Goal: Navigation & Orientation: Find specific page/section

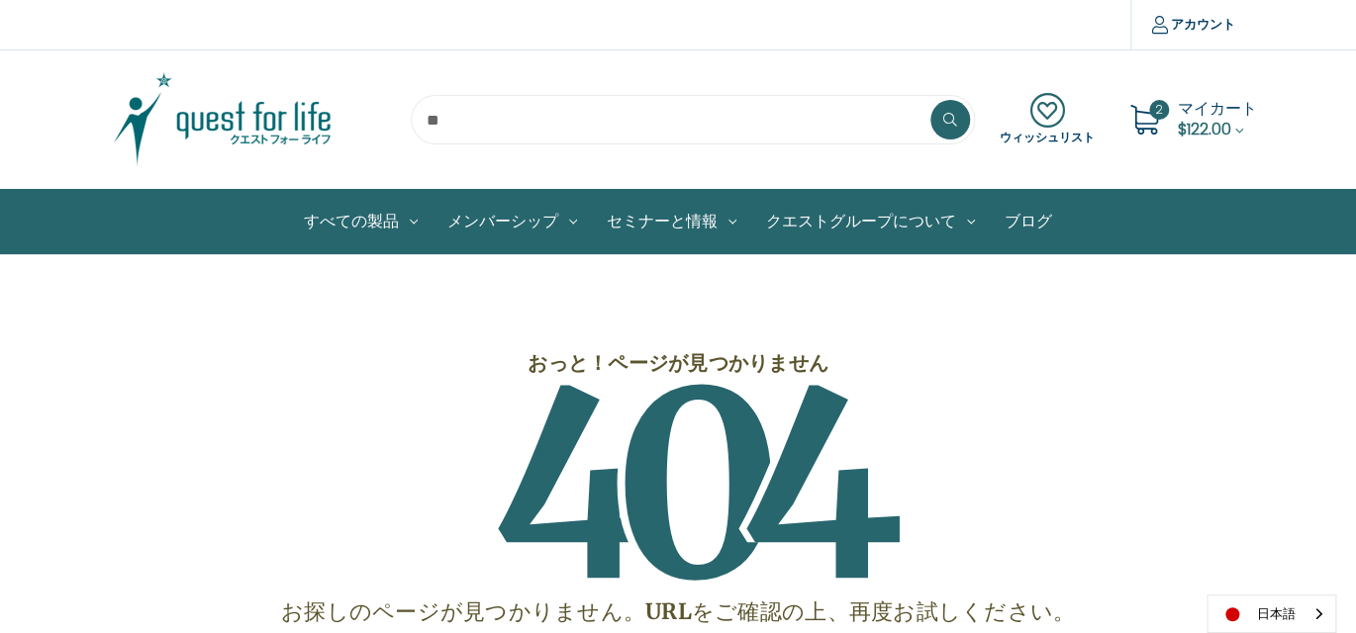
scroll to position [198, 0]
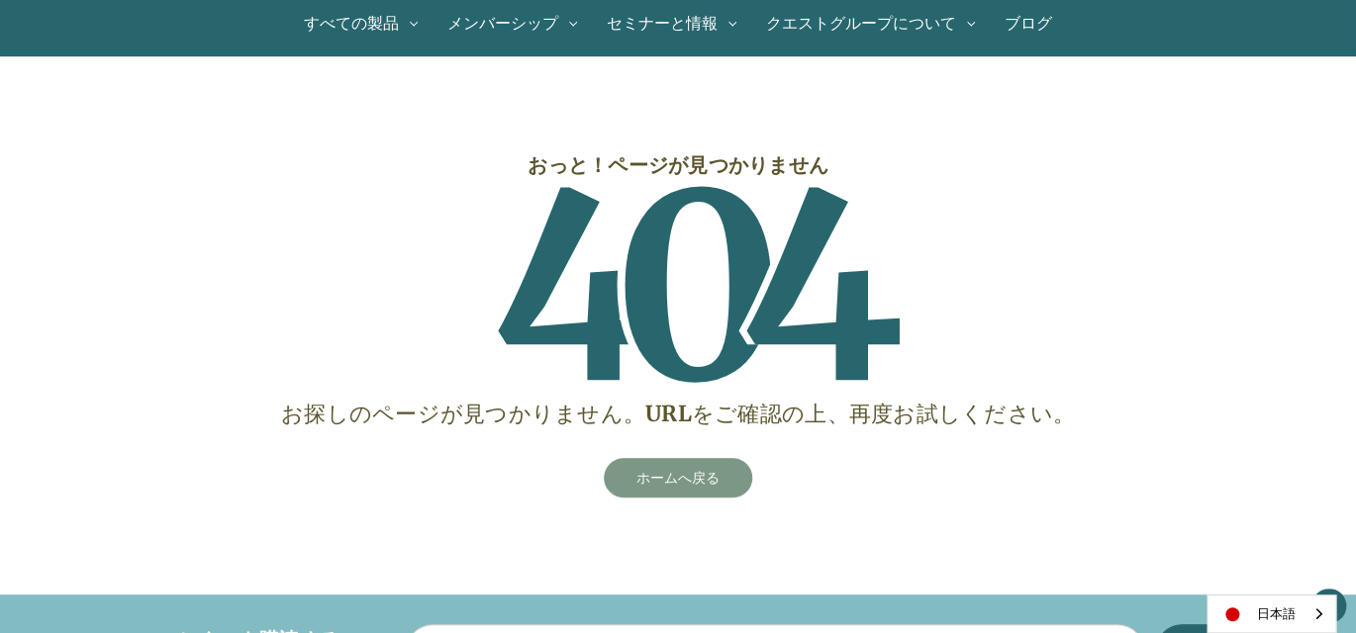
click at [711, 479] on link "ホームへ戻る" at bounding box center [678, 478] width 148 height 40
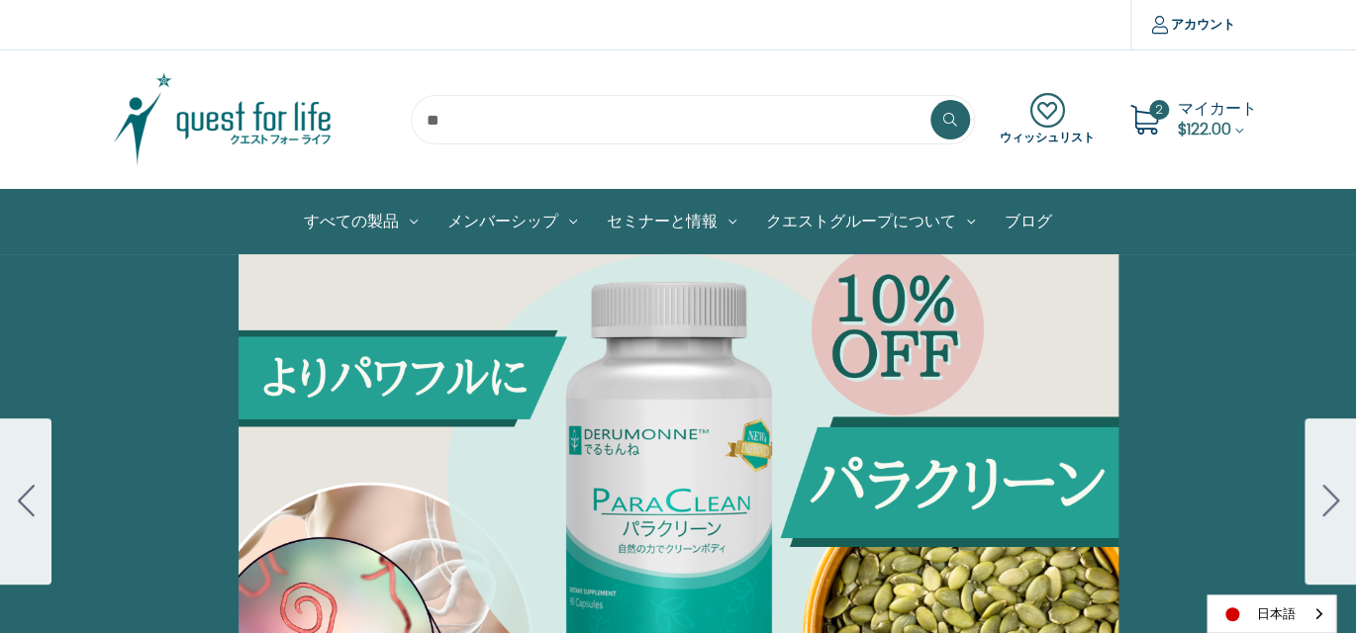
drag, startPoint x: 1186, startPoint y: 108, endPoint x: 1141, endPoint y: 154, distance: 64.4
click at [1187, 108] on span "マイカート" at bounding box center [1217, 108] width 79 height 23
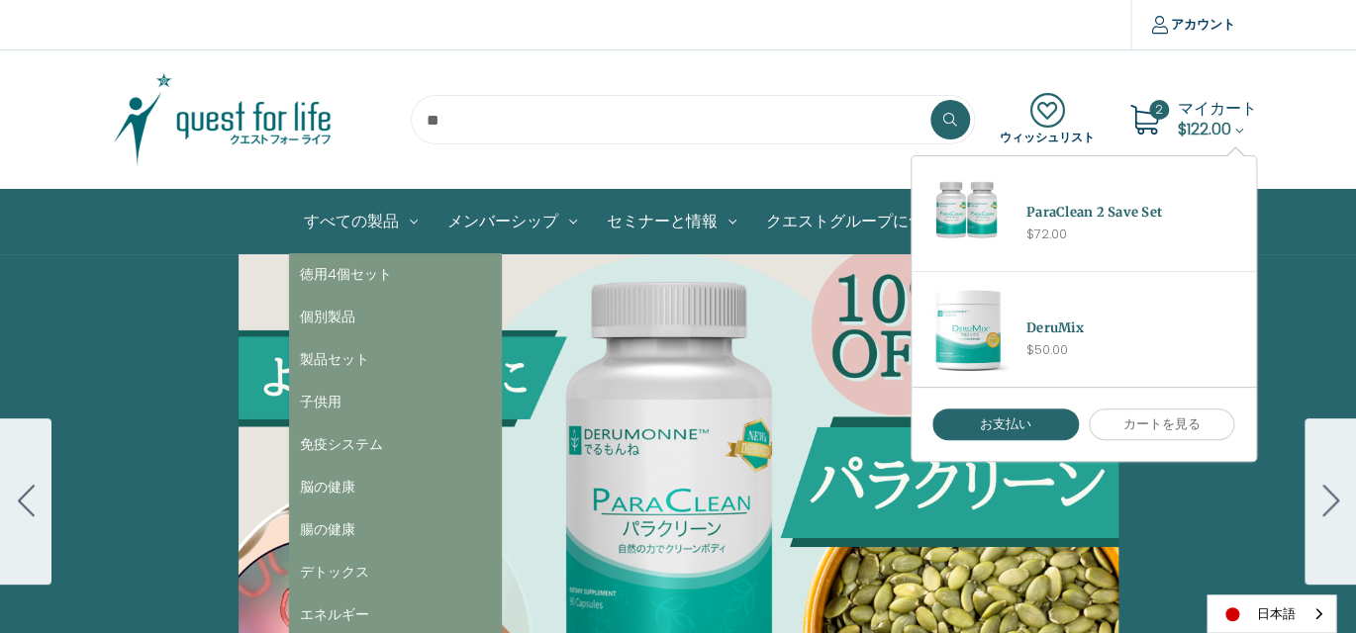
click at [354, 222] on link "すべての製品" at bounding box center [361, 221] width 144 height 63
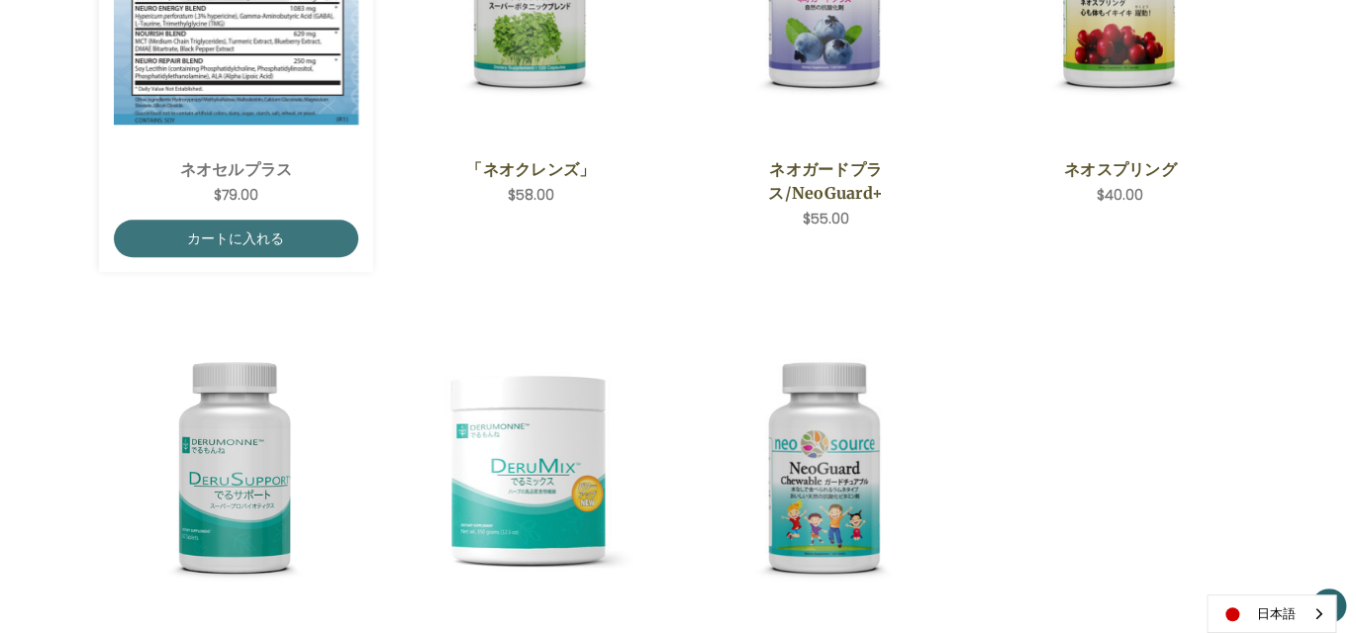
scroll to position [593, 0]
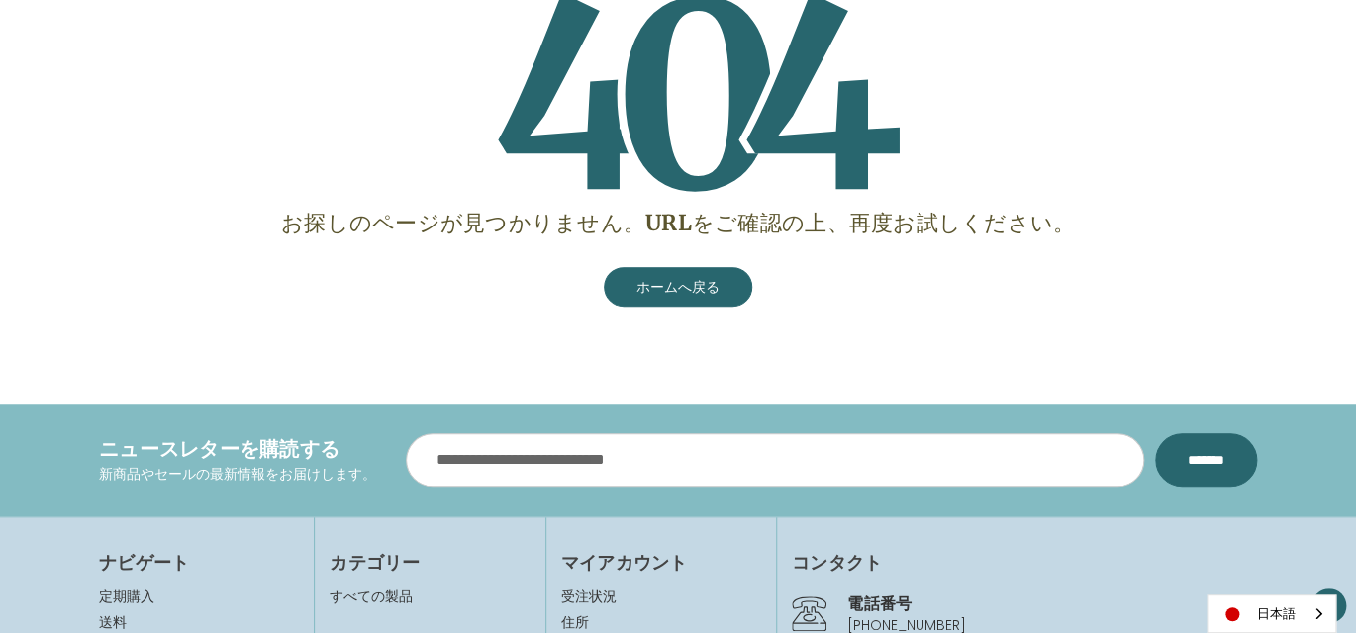
scroll to position [396, 0]
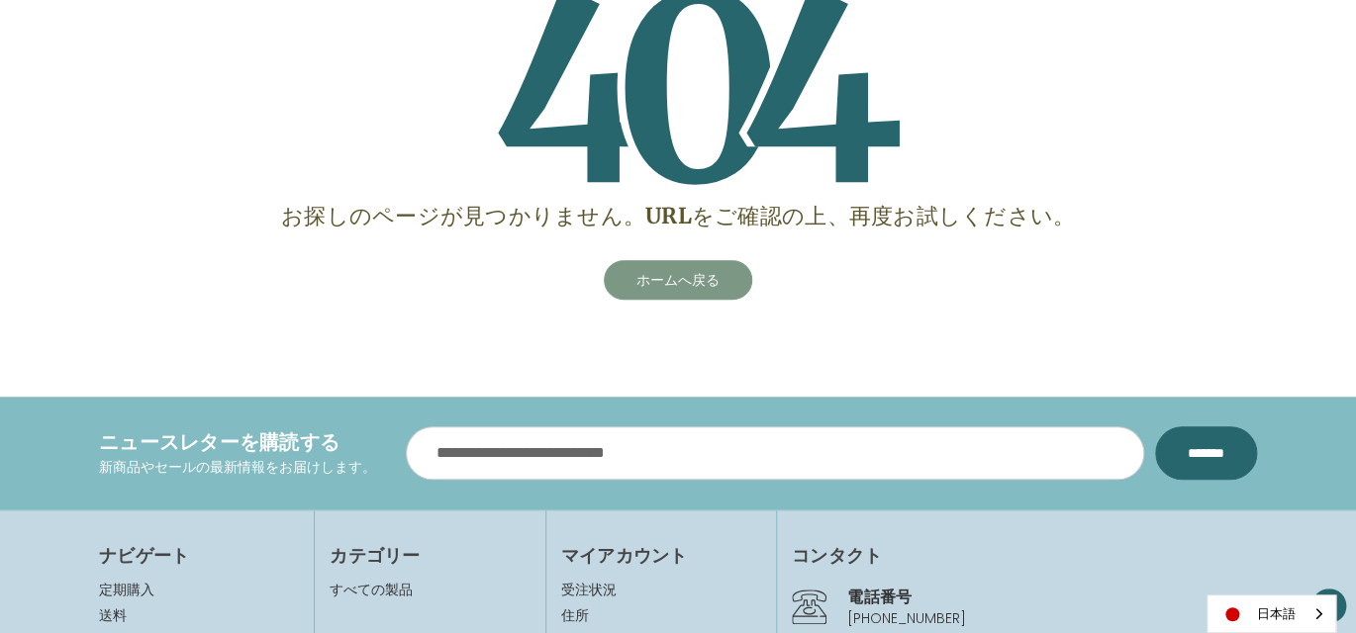
click at [667, 282] on link "ホームへ戻る" at bounding box center [678, 280] width 148 height 40
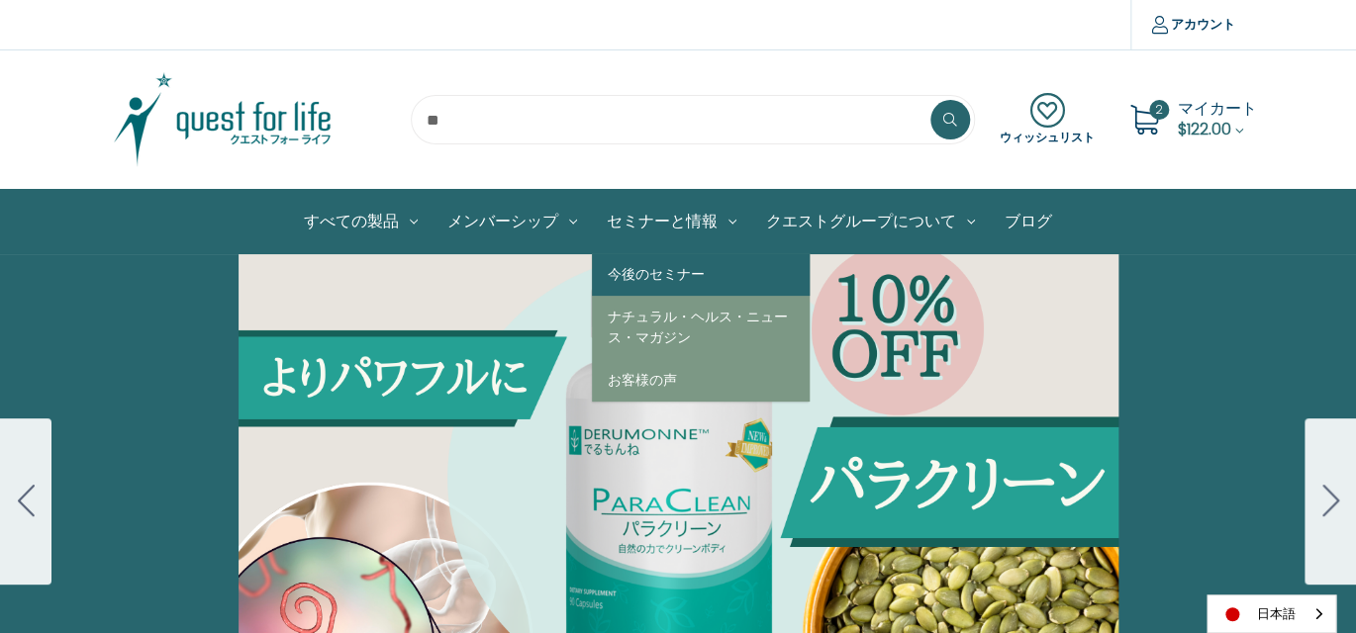
click at [670, 272] on link "今後のセミナー" at bounding box center [701, 274] width 218 height 43
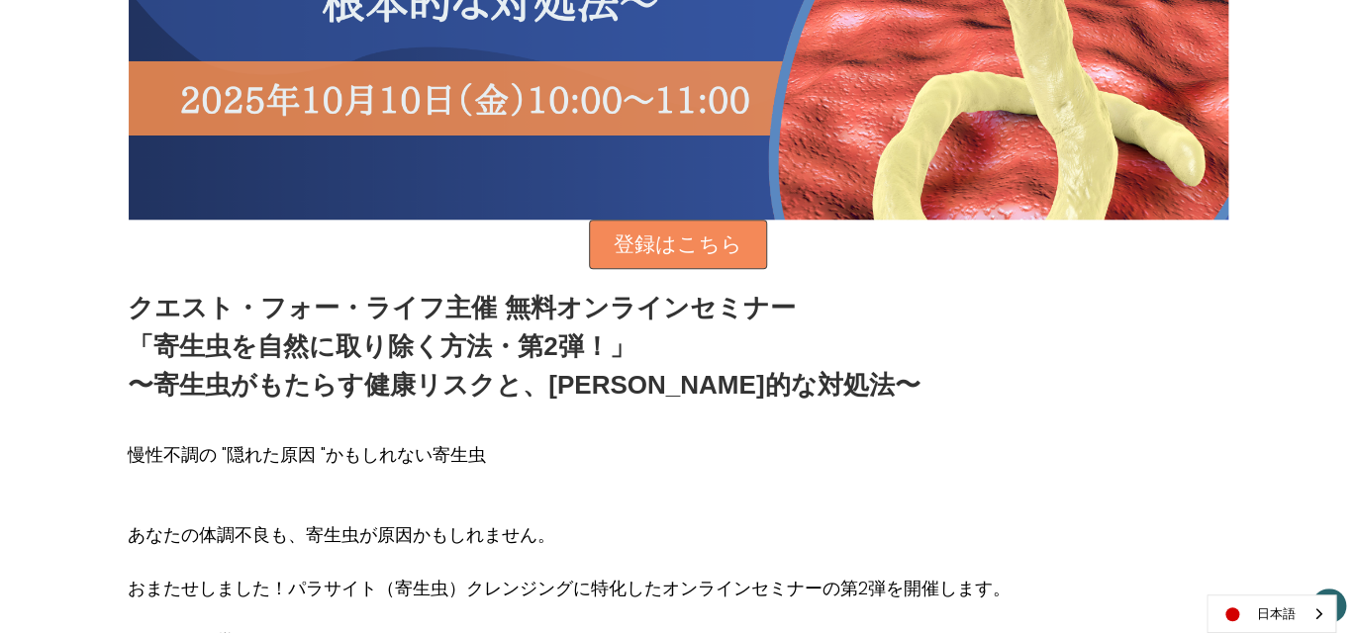
scroll to position [693, 0]
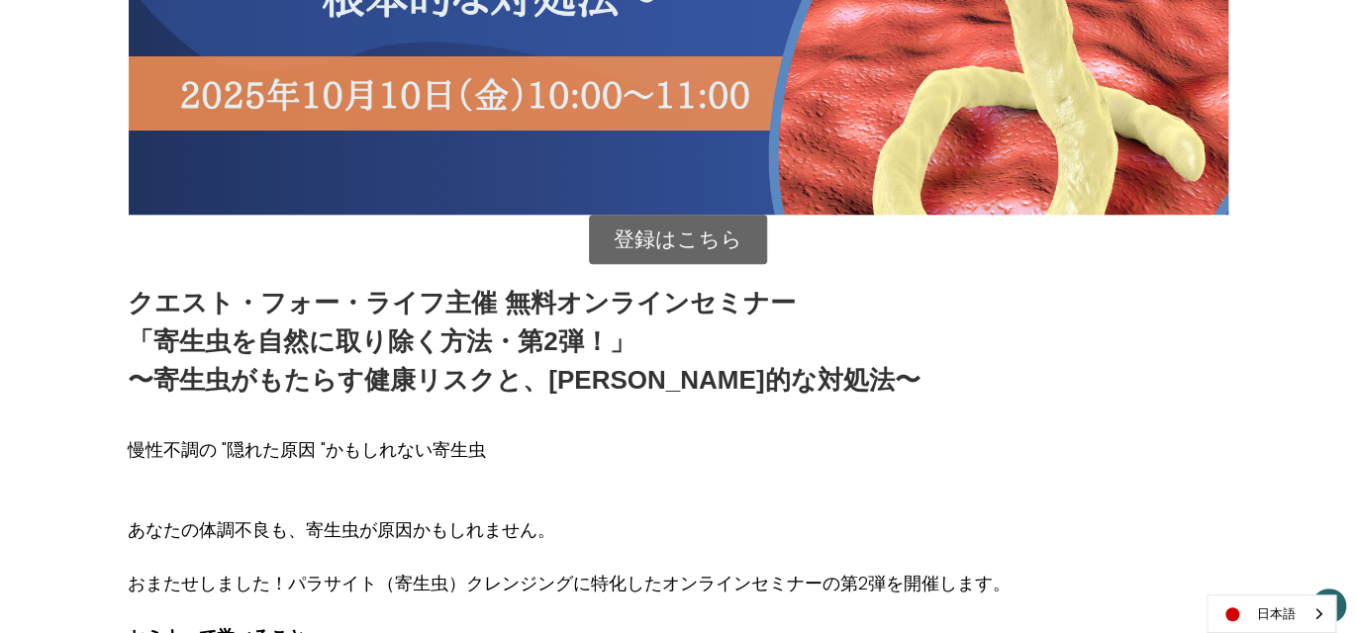
click at [682, 237] on link "登録はこちら" at bounding box center [678, 239] width 178 height 49
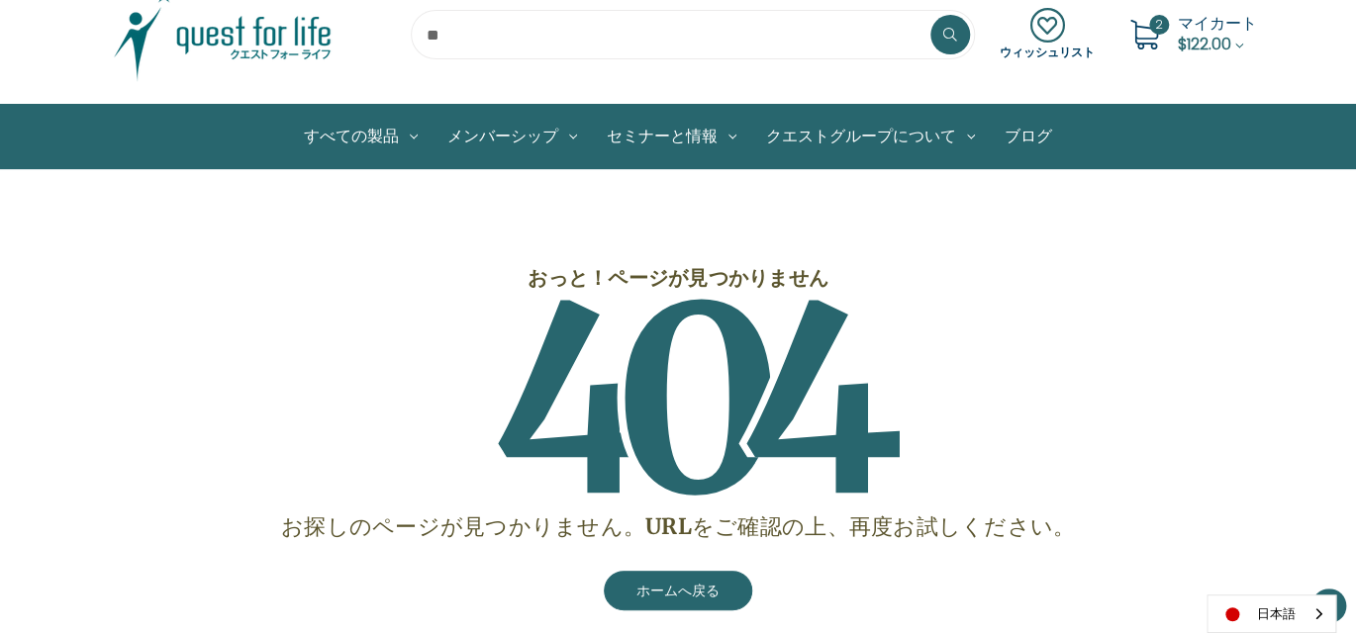
scroll to position [297, 0]
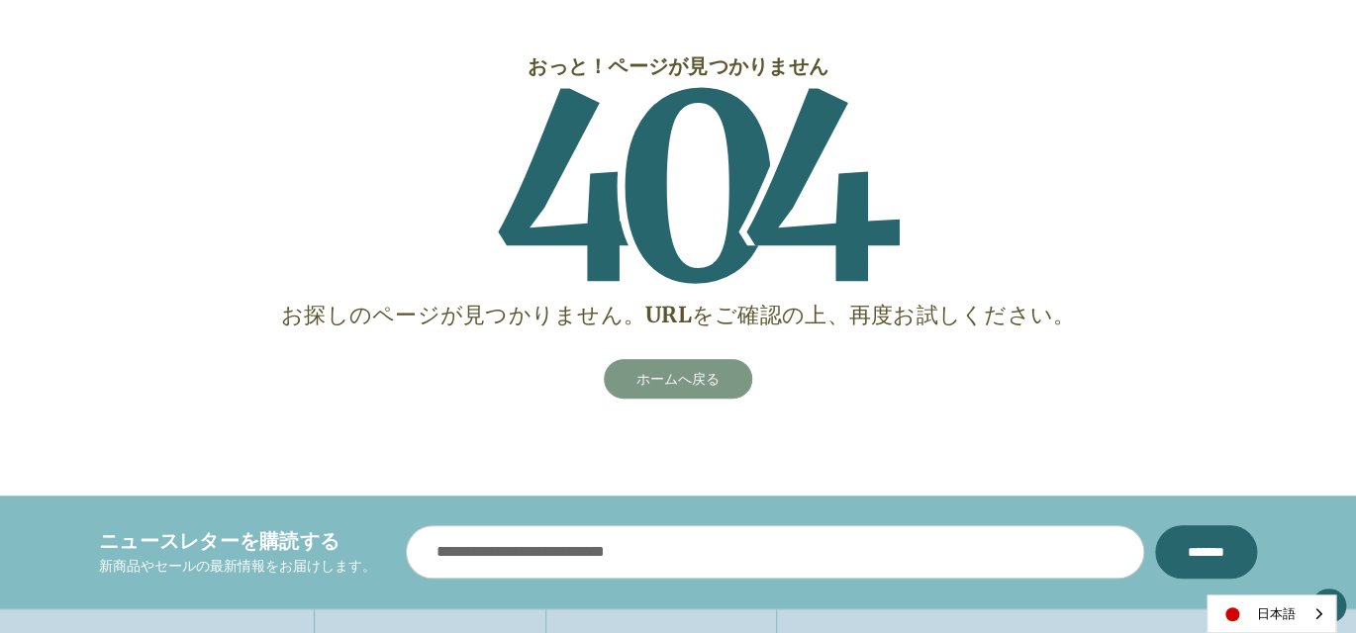
click at [686, 380] on link "ホームへ戻る" at bounding box center [678, 379] width 148 height 40
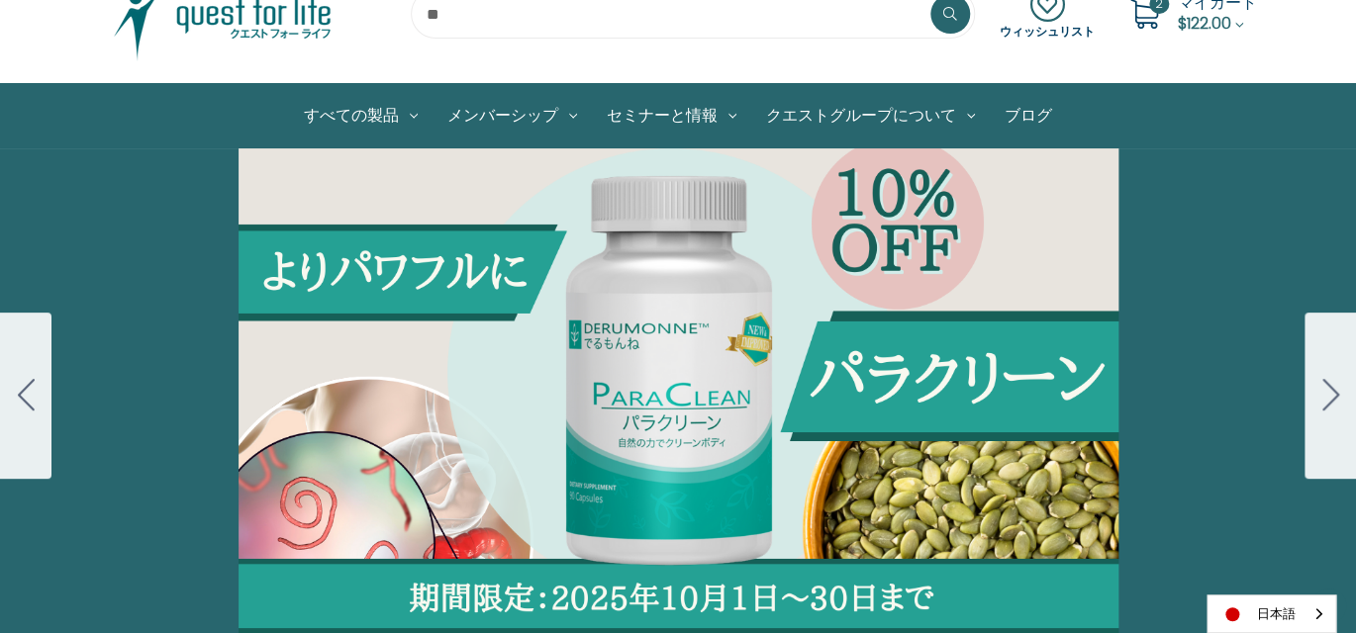
scroll to position [99, 0]
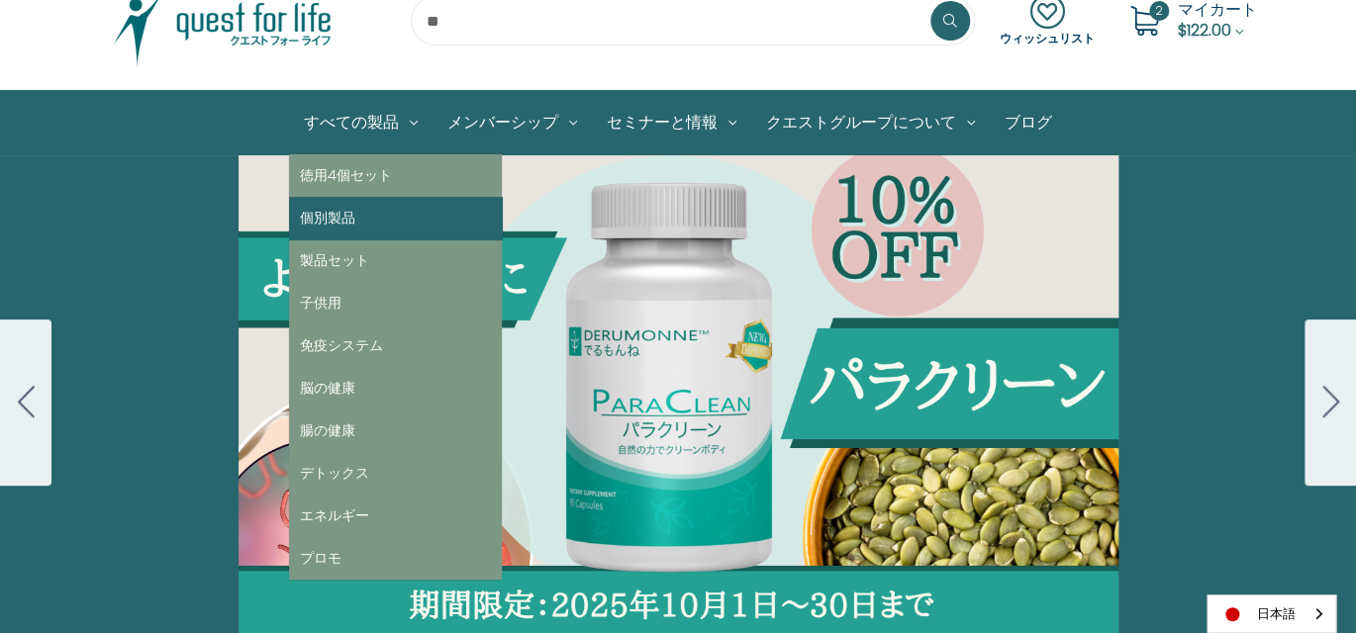
click at [316, 220] on link "個別製品" at bounding box center [395, 218] width 213 height 43
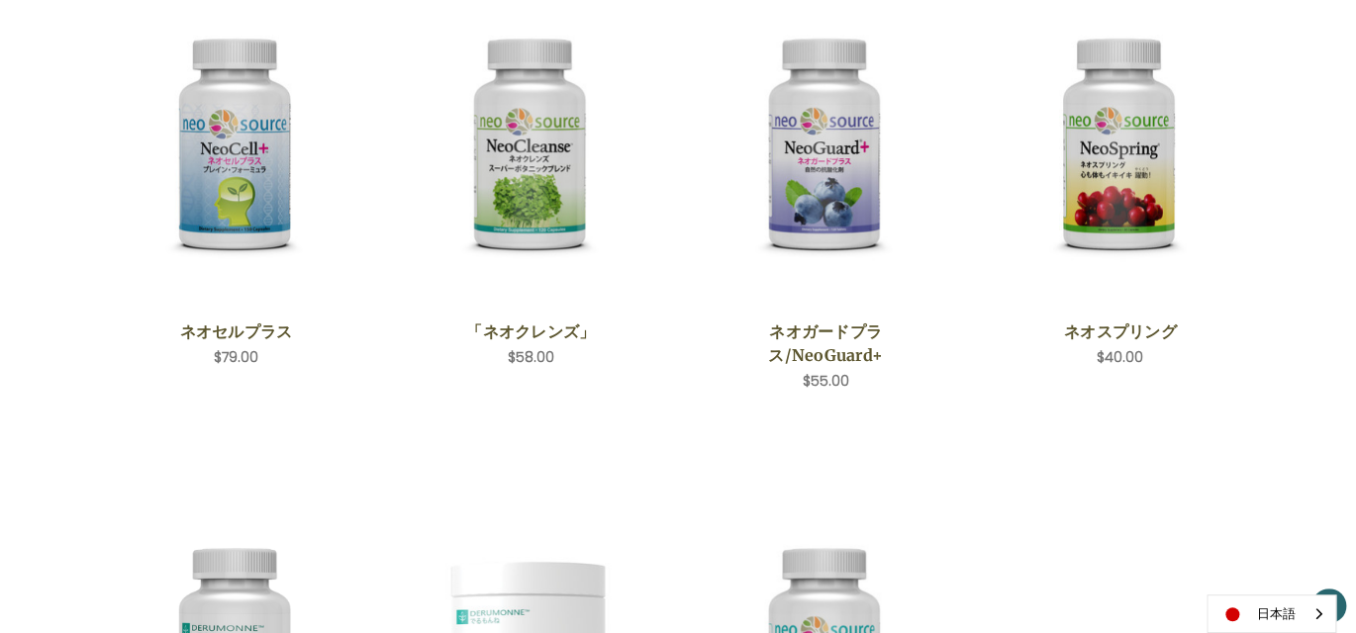
scroll to position [198, 0]
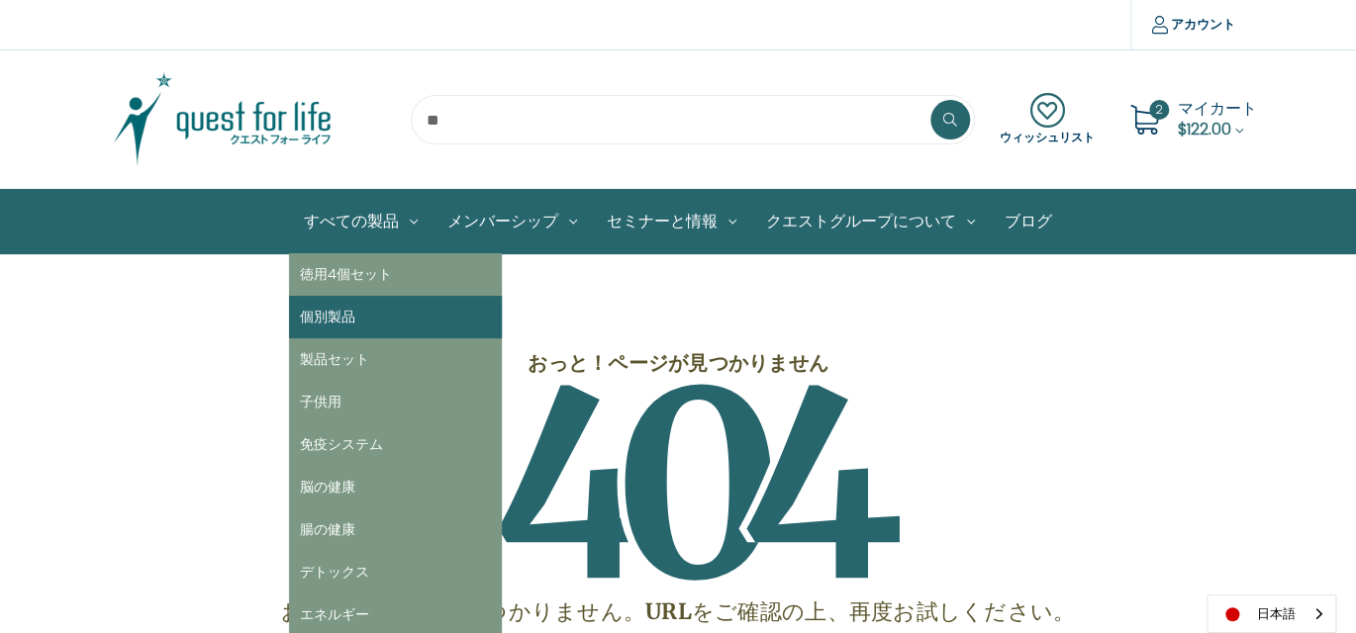
click at [358, 317] on link "個別製品" at bounding box center [395, 317] width 213 height 43
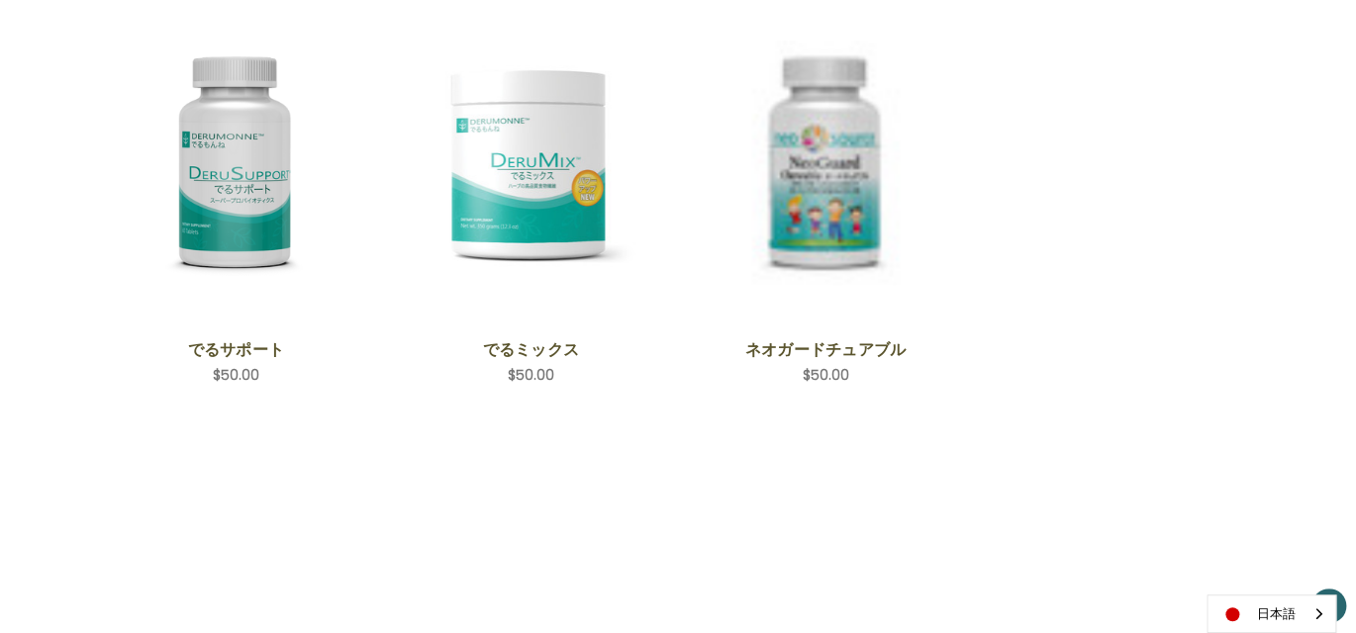
scroll to position [891, 0]
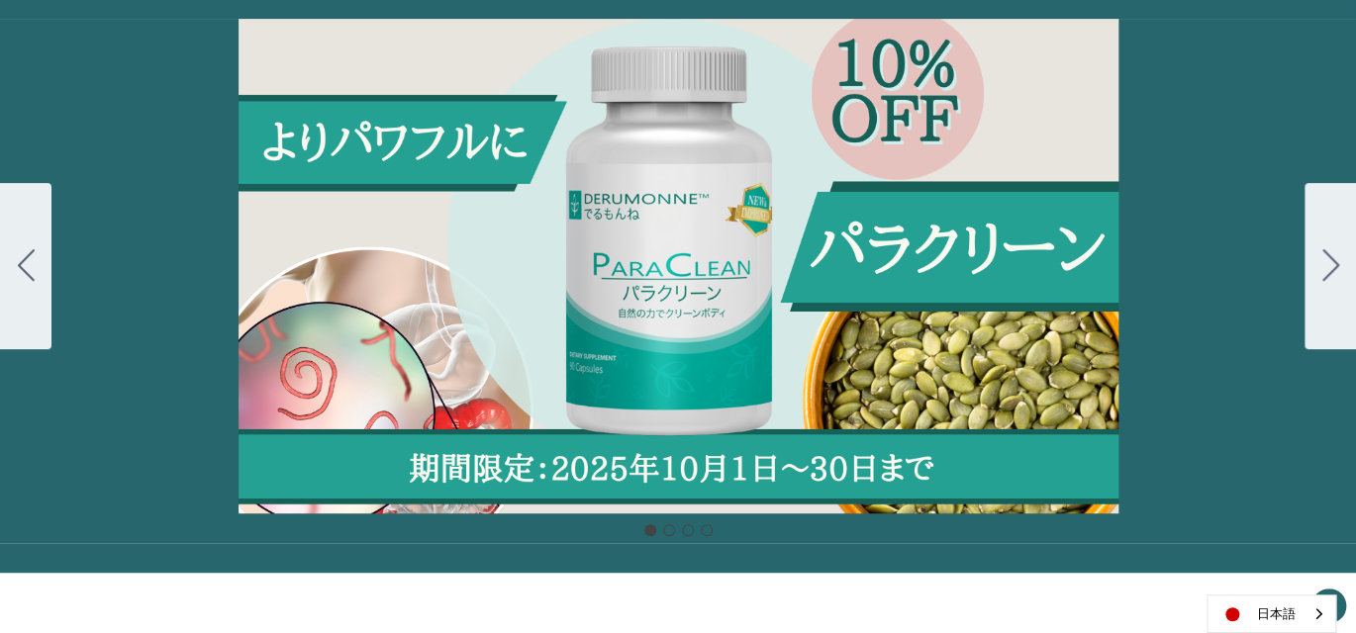
scroll to position [198, 0]
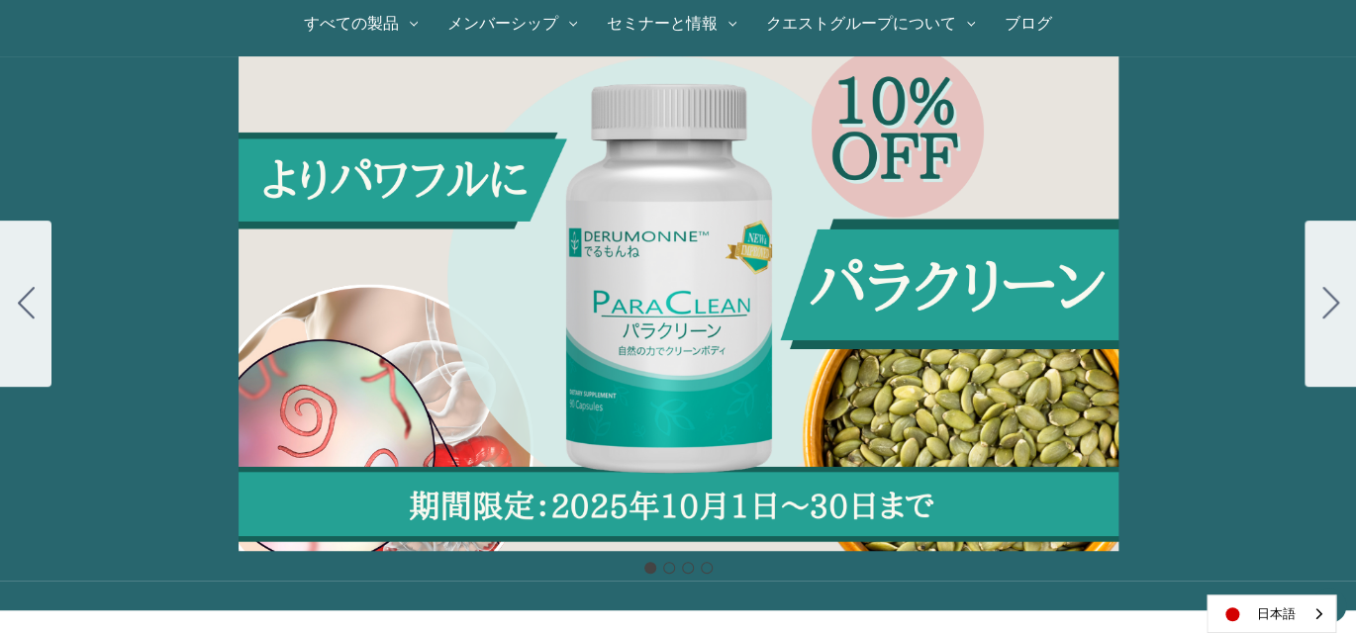
click at [701, 280] on div "Carousel Title Add a description for your carousel slide. You can use this to p…" at bounding box center [678, 303] width 1356 height 495
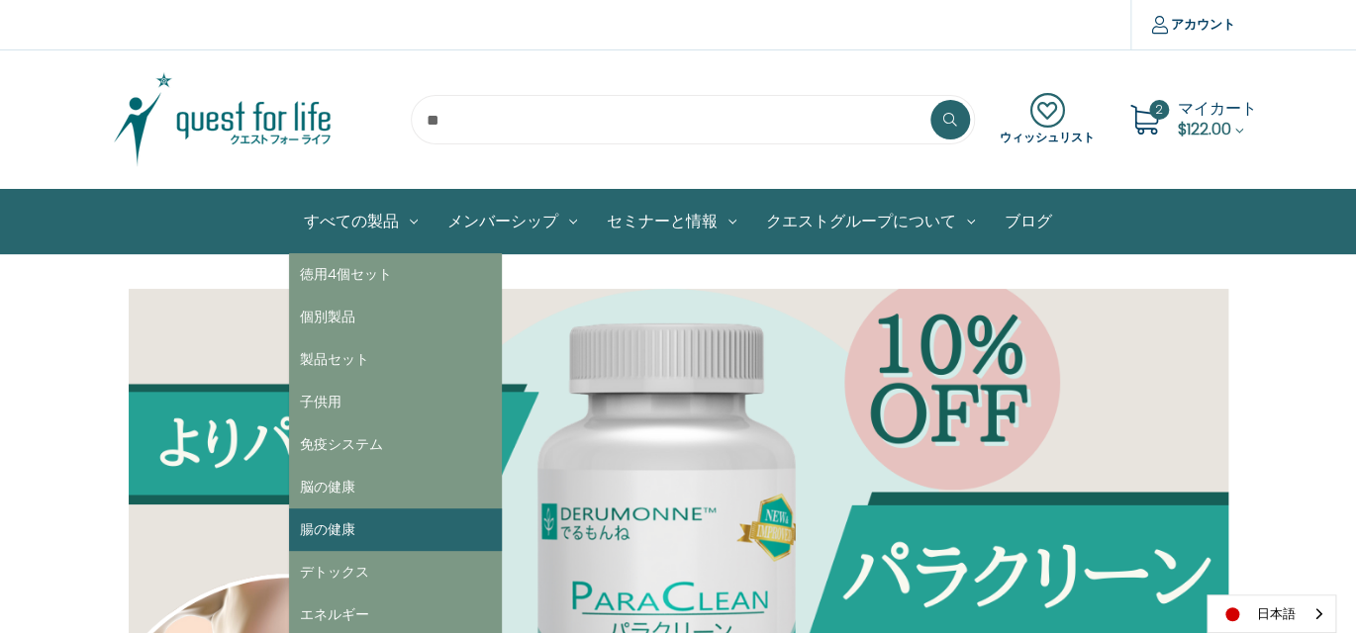
scroll to position [99, 0]
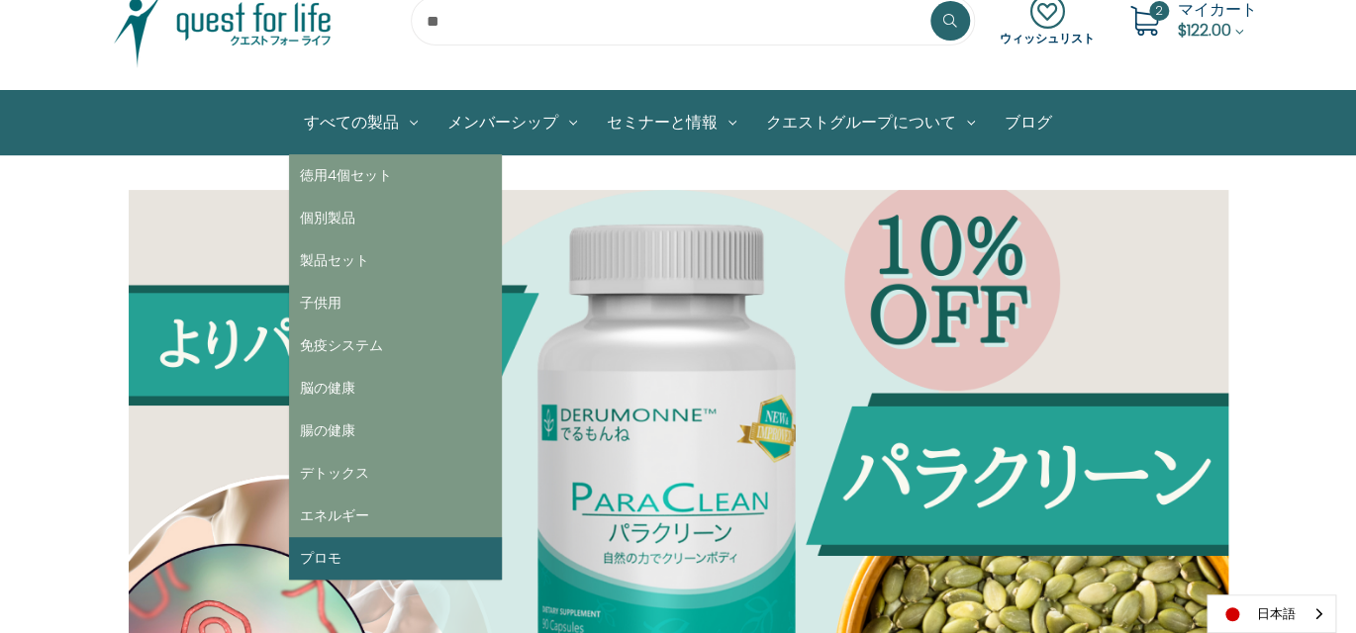
click at [348, 563] on link "プロモ" at bounding box center [395, 558] width 213 height 43
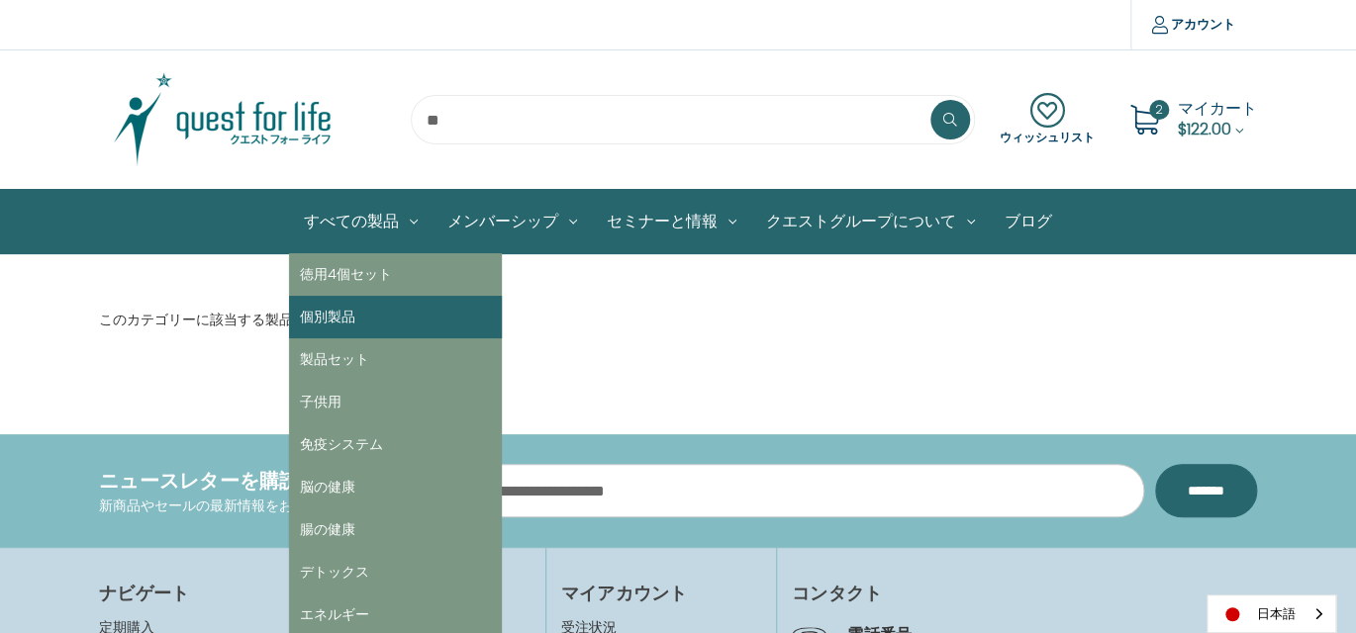
click at [350, 313] on link "個別製品" at bounding box center [395, 317] width 213 height 43
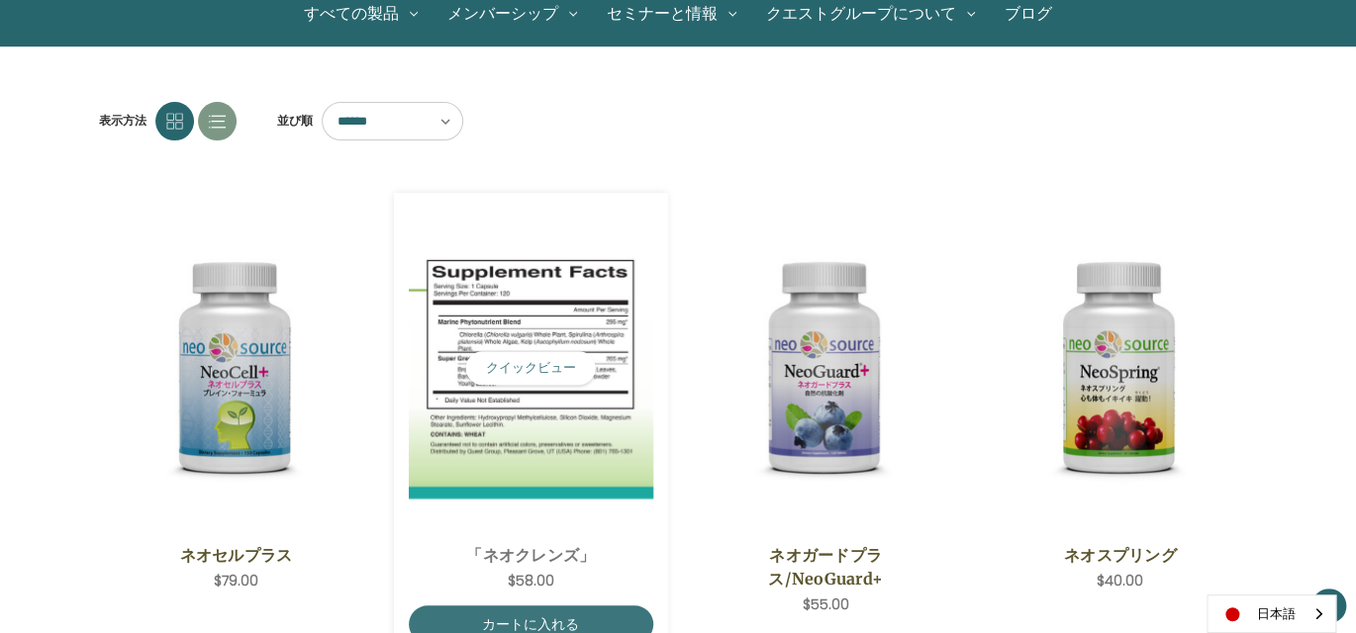
scroll to position [198, 0]
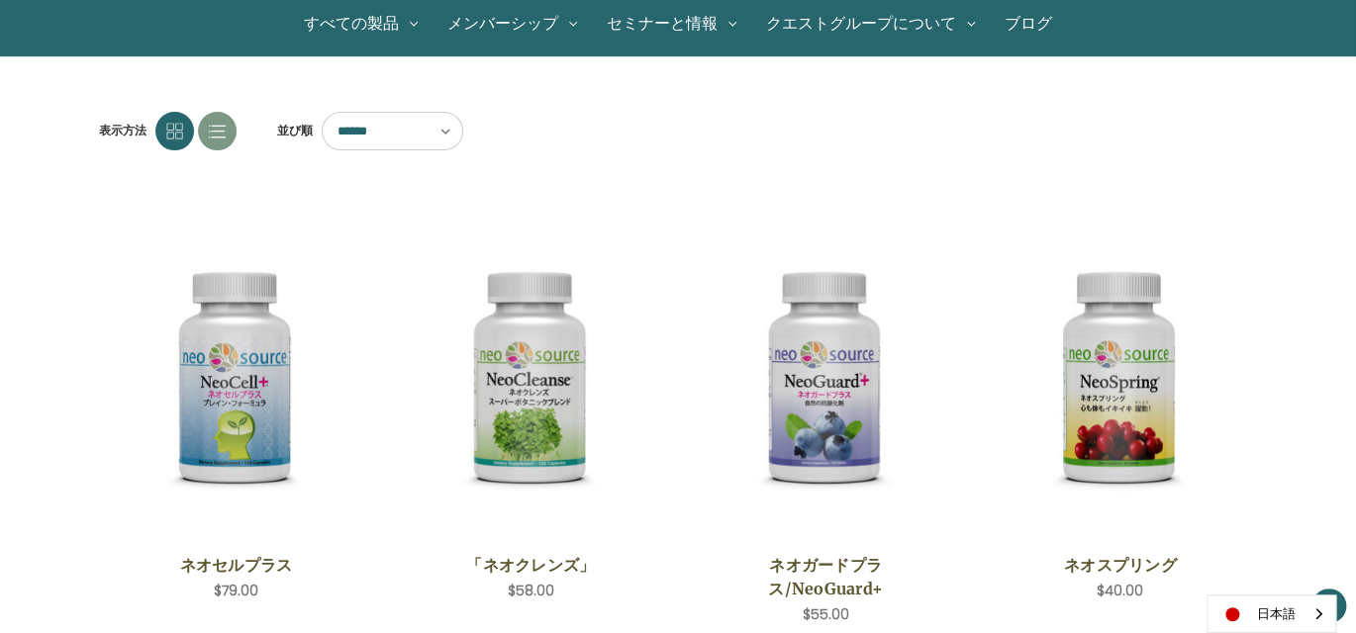
click at [450, 130] on select "****** ****** ****** ****** ***** ******* **** ****" at bounding box center [393, 131] width 142 height 39
select select "******"
click at [322, 112] on select "****** ****** ****** ****** ***** ******* **** ****" at bounding box center [393, 131] width 142 height 39
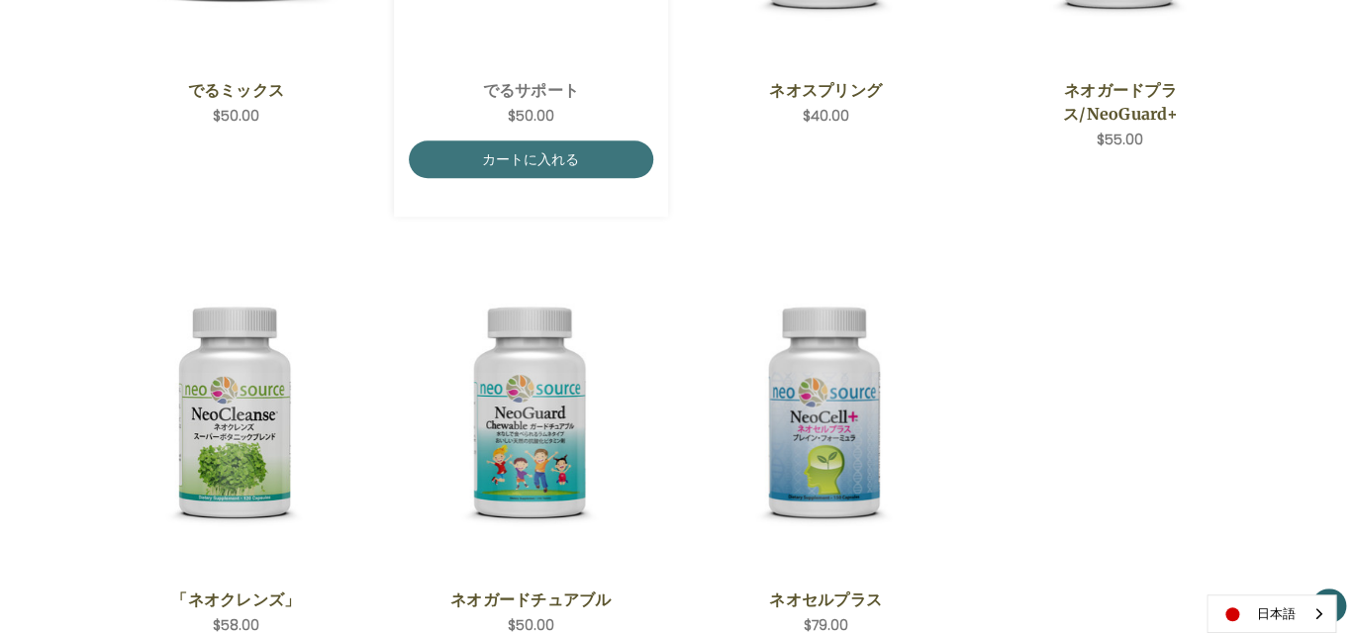
scroll to position [693, 0]
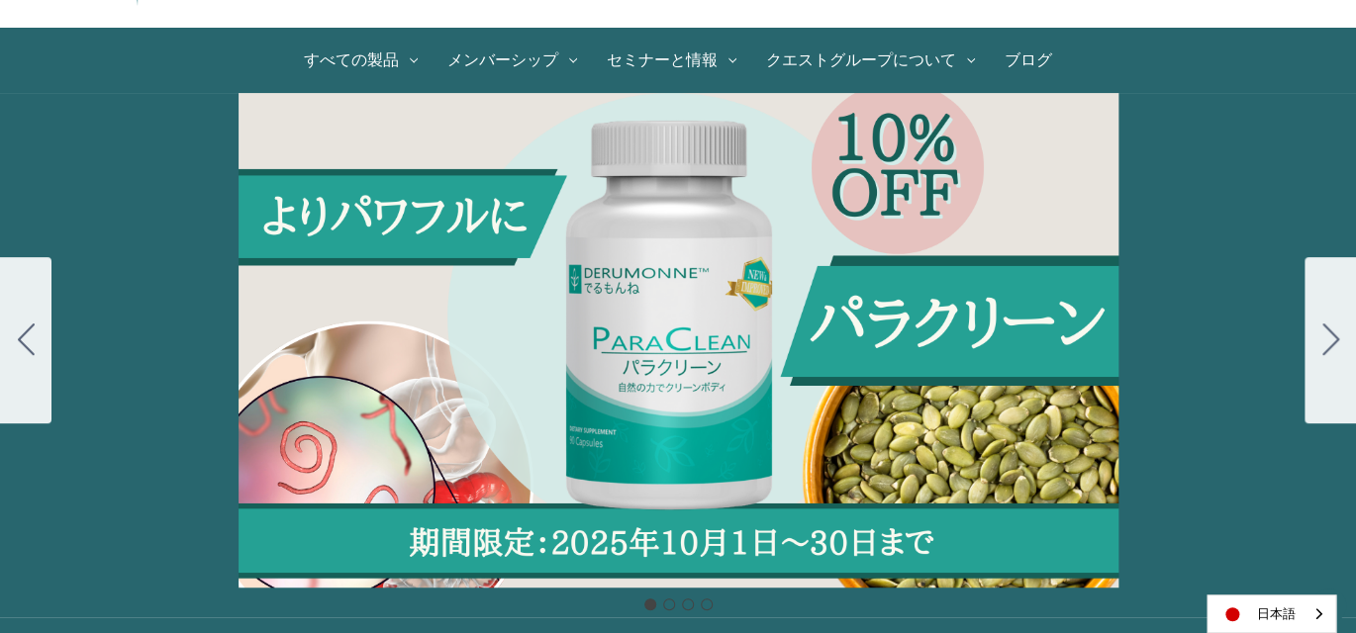
scroll to position [198, 0]
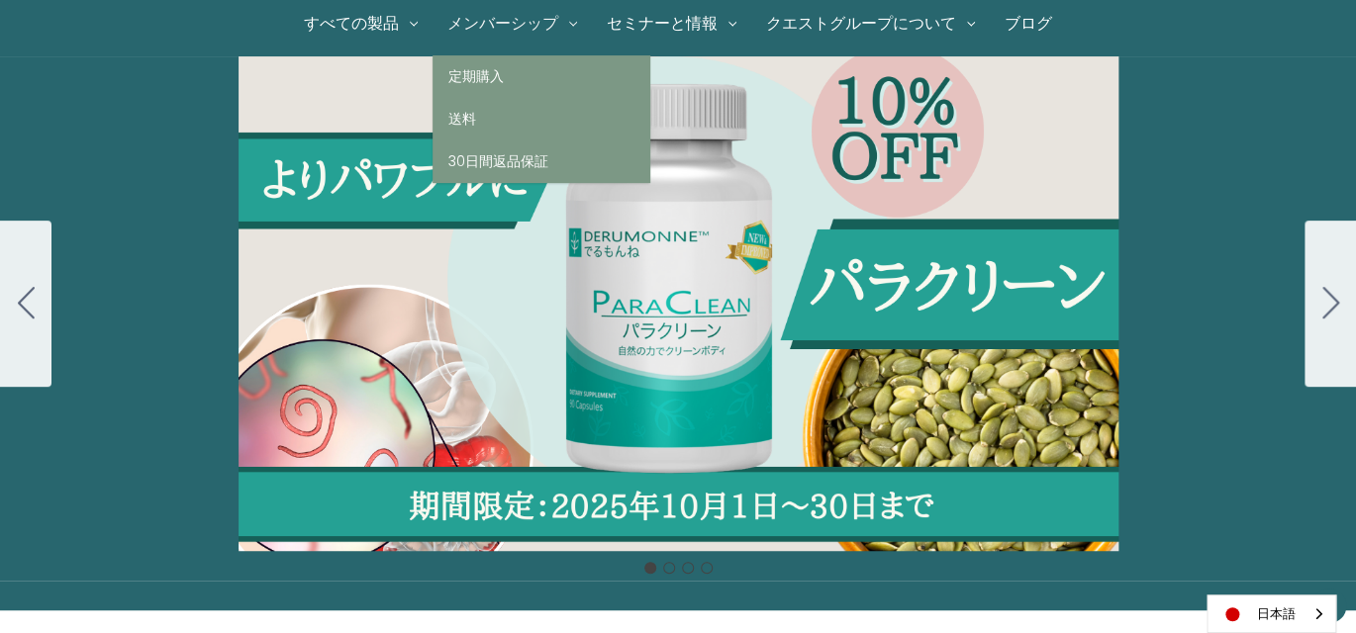
click at [502, 22] on link "メンバーシップ" at bounding box center [512, 23] width 159 height 63
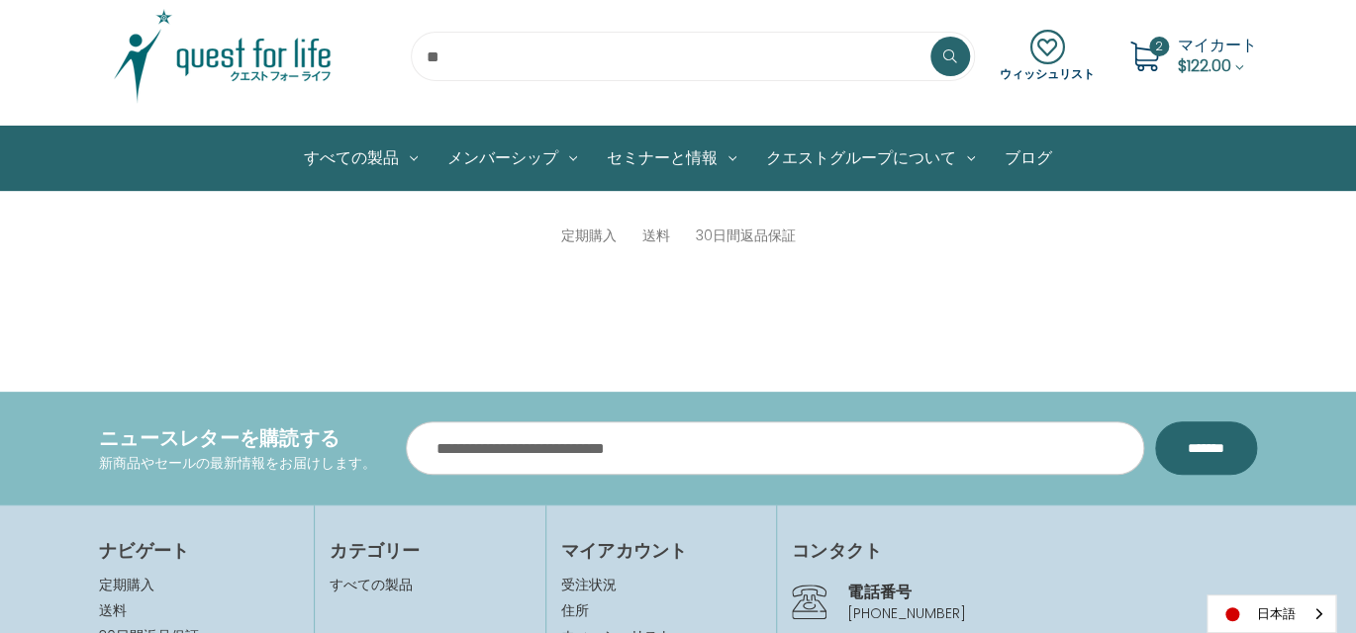
scroll to position [99, 0]
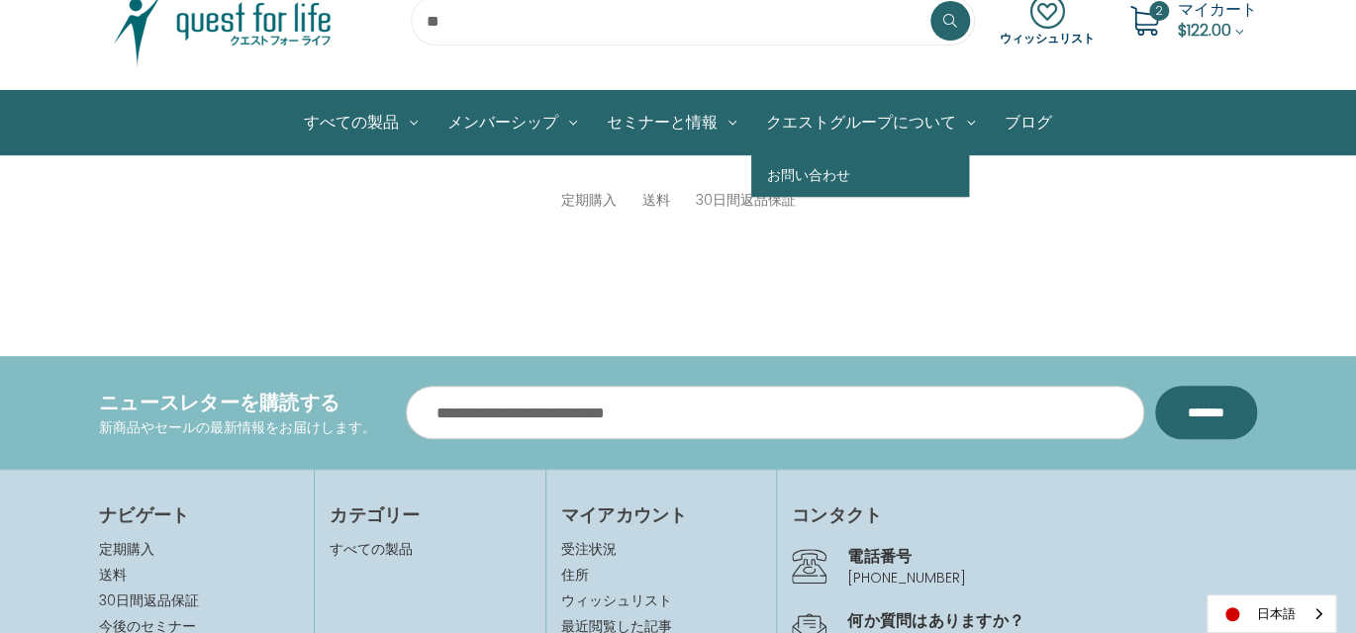
click at [840, 165] on link "お問い合わせ" at bounding box center [860, 175] width 218 height 43
click at [807, 174] on link "お問い合わせ" at bounding box center [860, 175] width 218 height 43
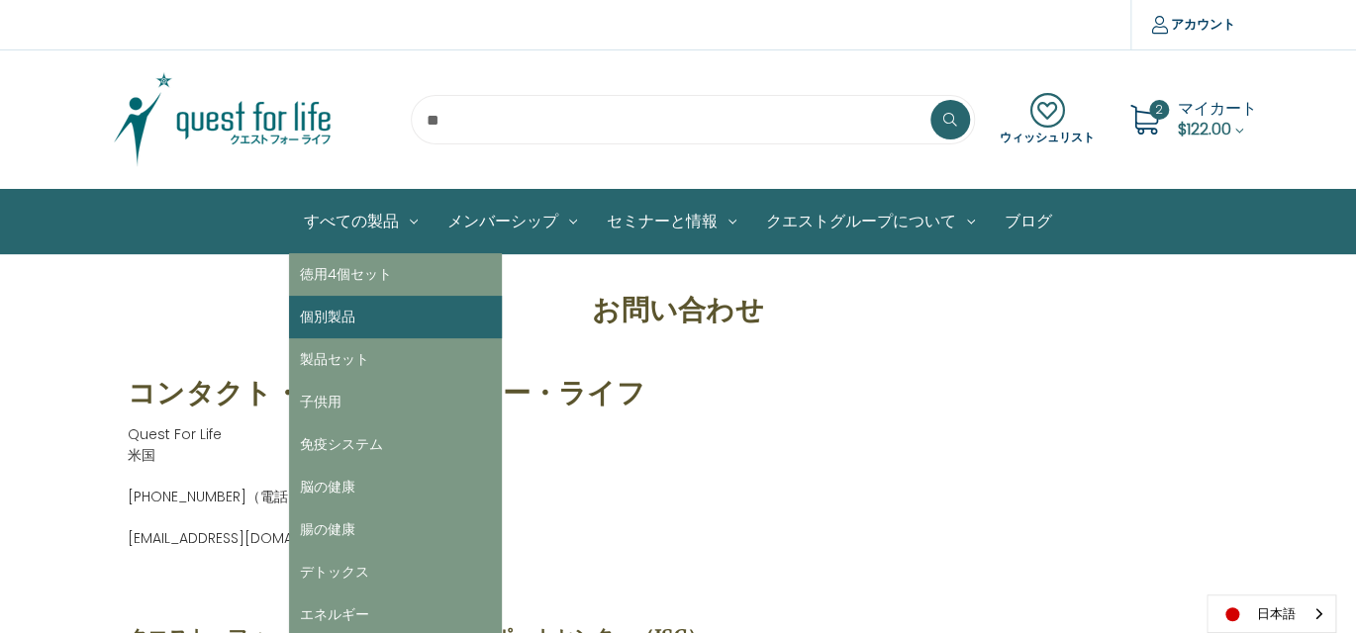
click at [378, 314] on link "個別製品" at bounding box center [395, 317] width 213 height 43
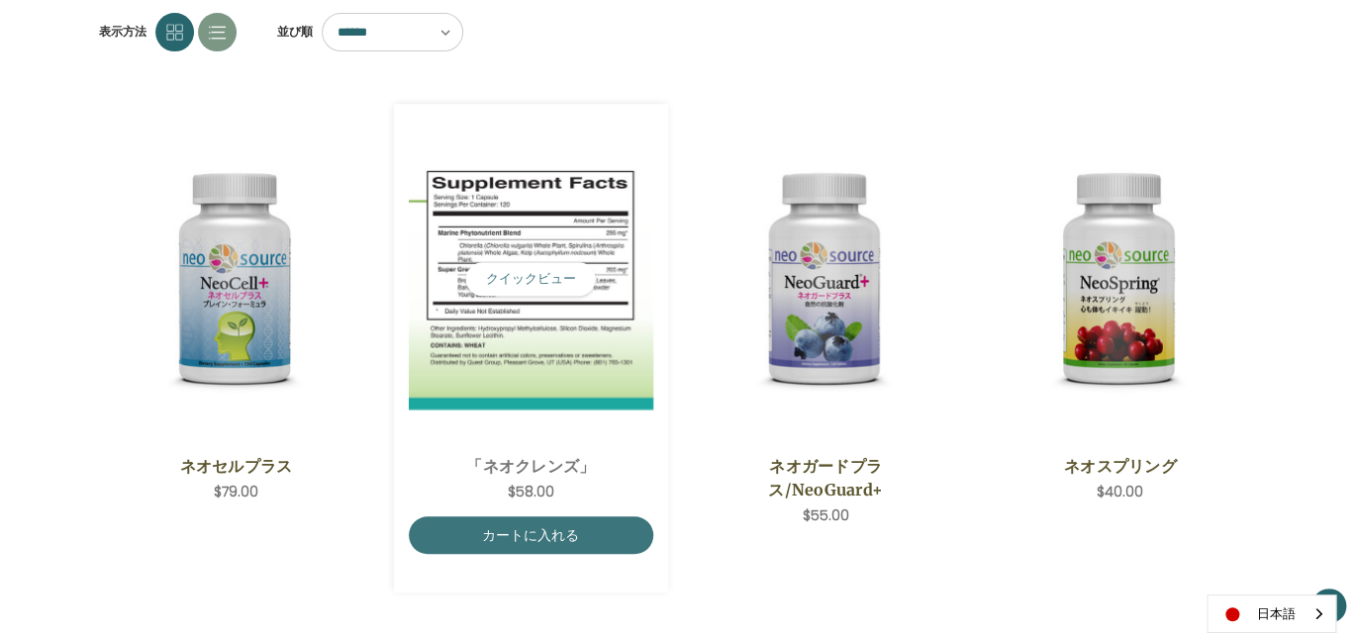
scroll to position [198, 0]
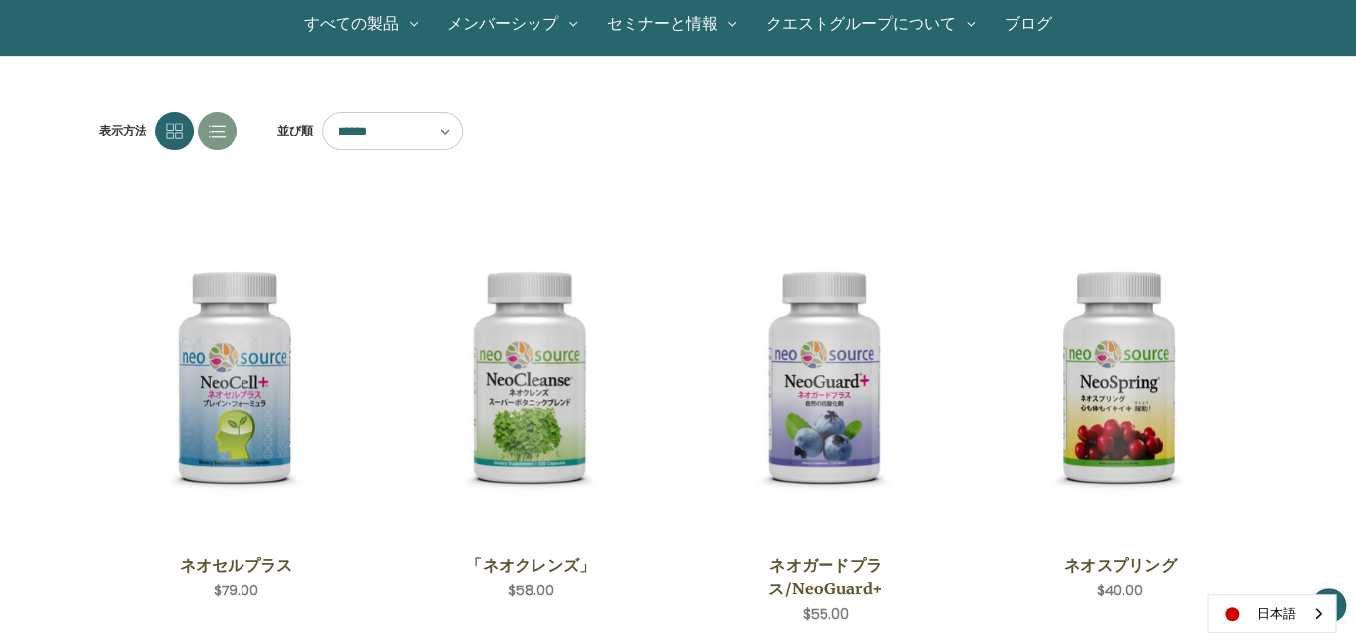
click at [445, 127] on select "****** ****** ****** ****** ***** ******* **** ****" at bounding box center [393, 131] width 142 height 39
select select "******"
click at [322, 112] on select "****** ****** ****** ****** ***** ******* **** ****" at bounding box center [393, 131] width 142 height 39
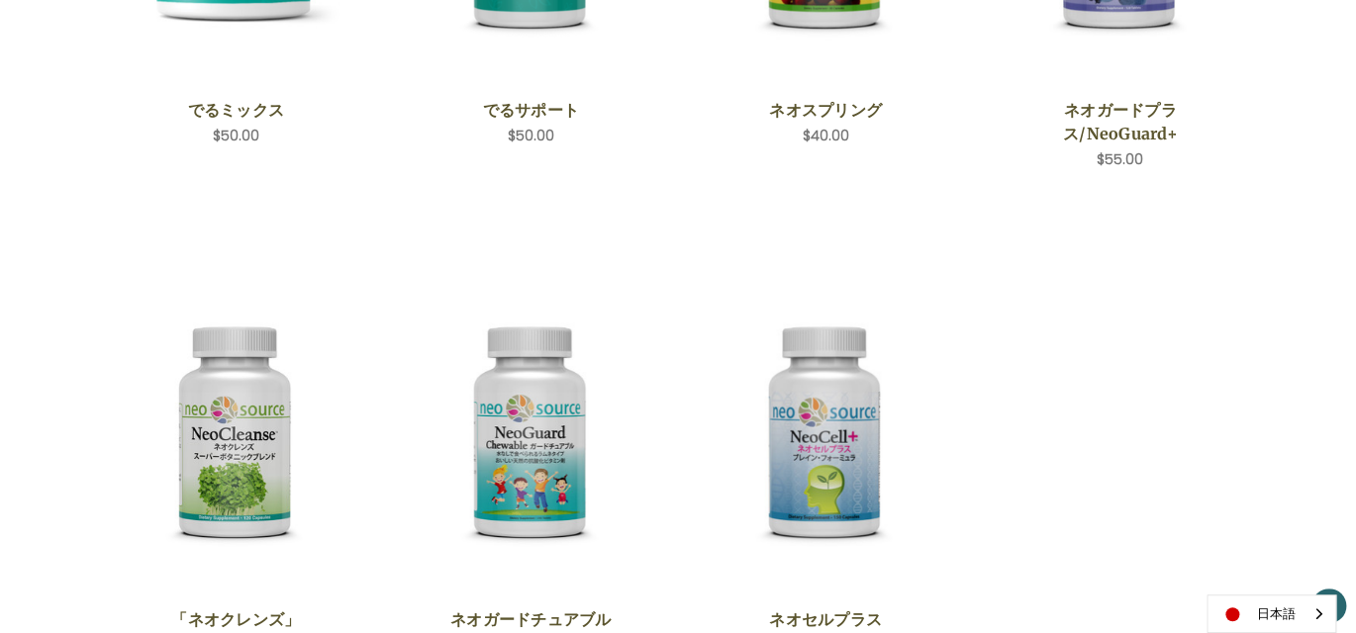
scroll to position [693, 0]
